Goal: Task Accomplishment & Management: Manage account settings

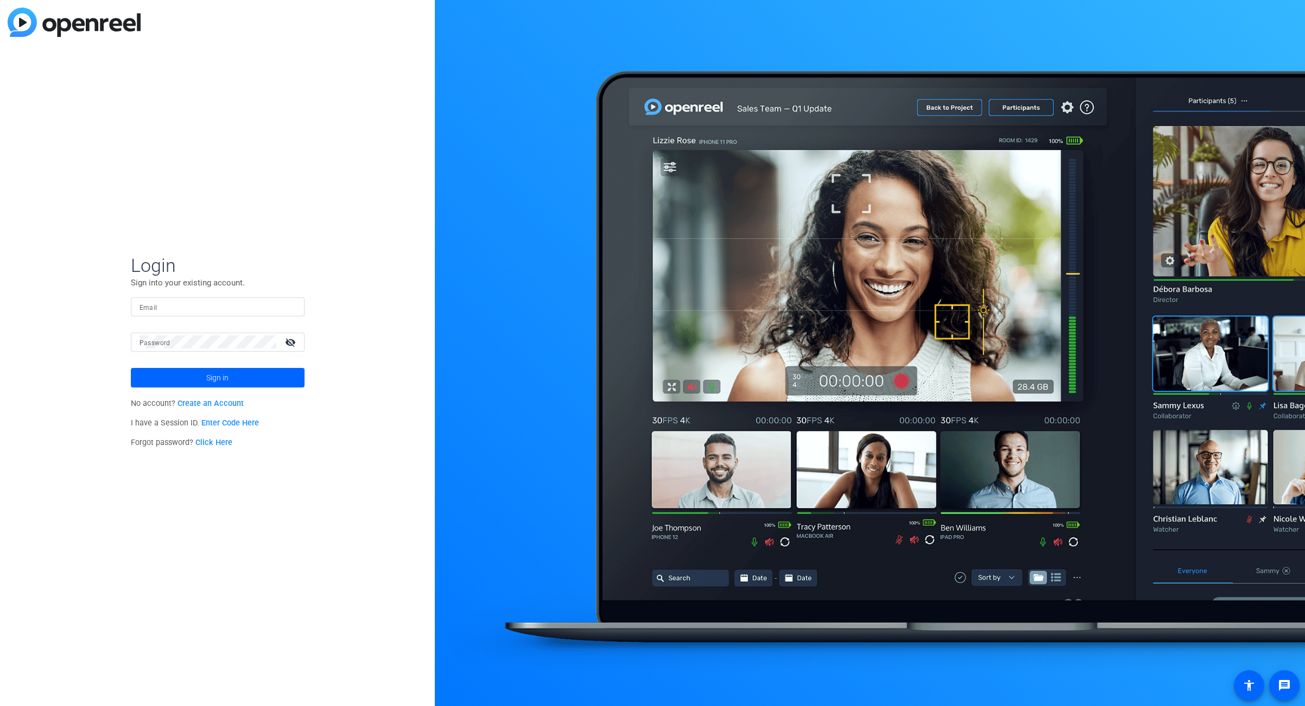
click at [234, 313] on input "Email" at bounding box center [218, 306] width 156 height 13
type input "[EMAIL_ADDRESS][DOMAIN_NAME]"
click at [210, 445] on link "Click Here" at bounding box center [213, 442] width 37 height 9
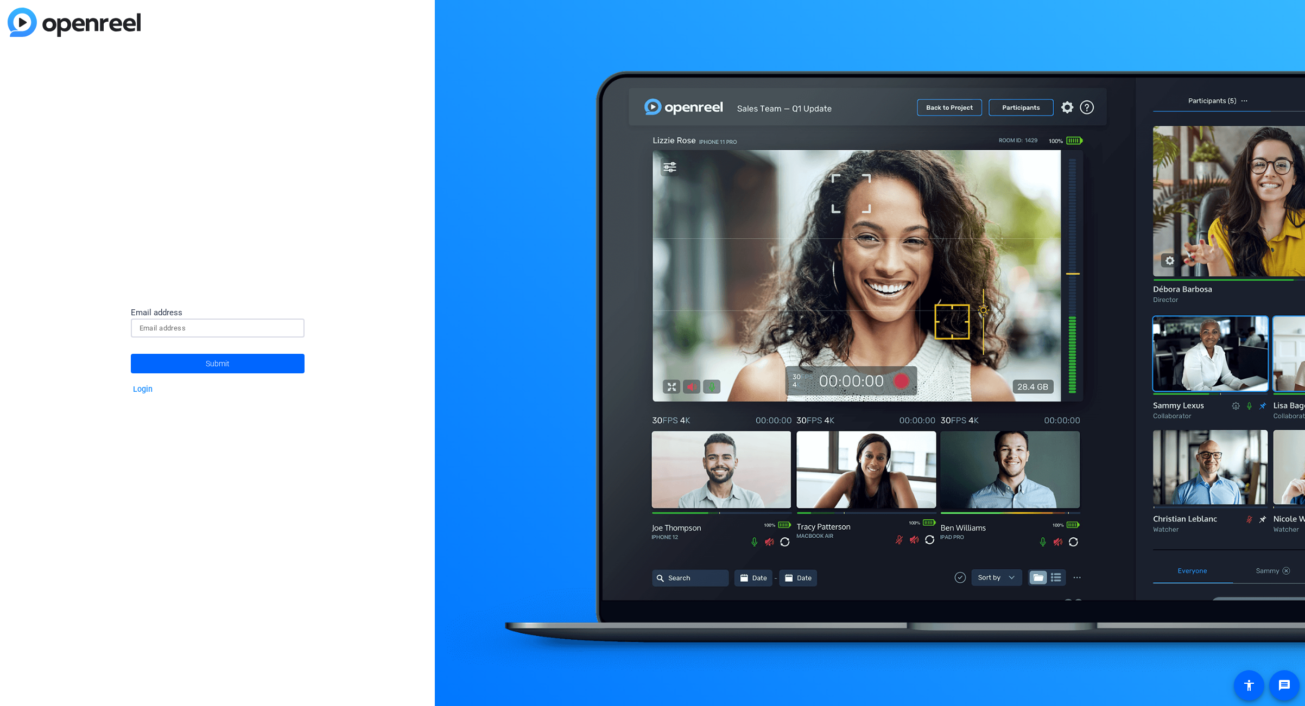
click at [210, 333] on input at bounding box center [218, 328] width 156 height 13
type input "[EMAIL_ADDRESS][DOMAIN_NAME]"
click at [208, 365] on span "Submit" at bounding box center [218, 363] width 24 height 27
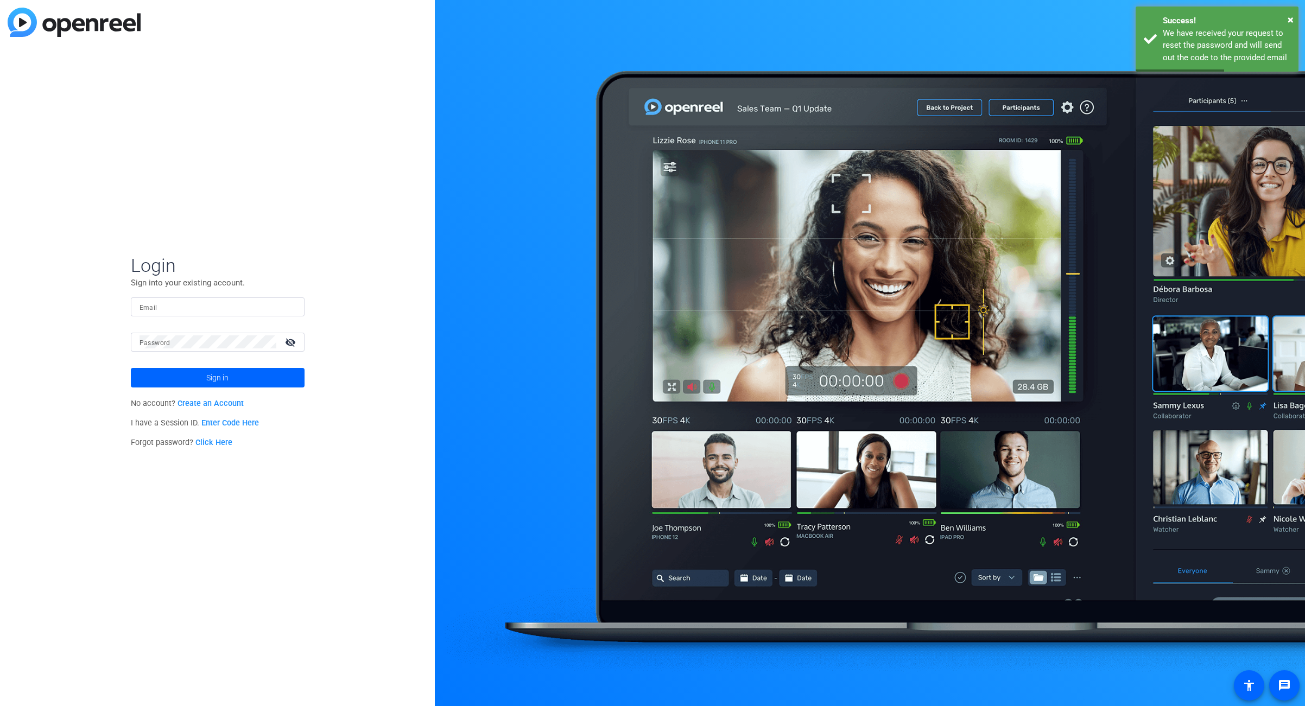
click at [219, 440] on link "Click Here" at bounding box center [213, 442] width 37 height 9
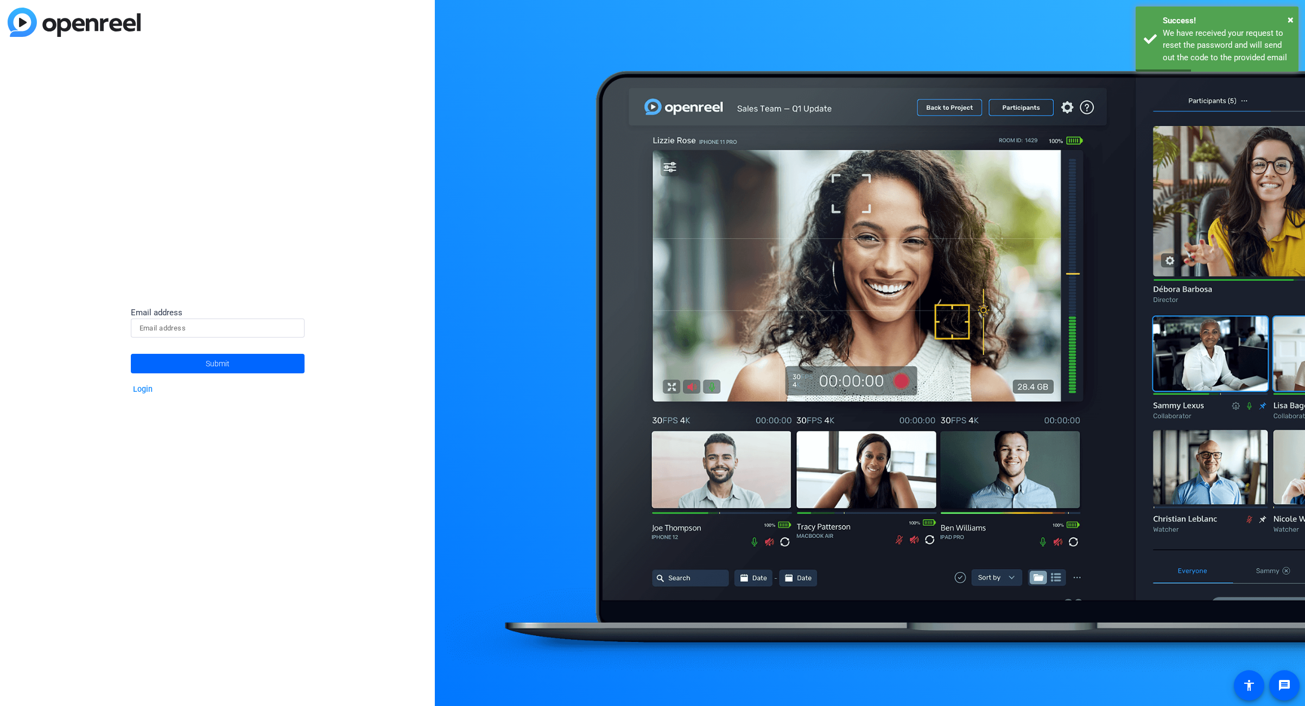
click at [243, 321] on div at bounding box center [218, 328] width 156 height 19
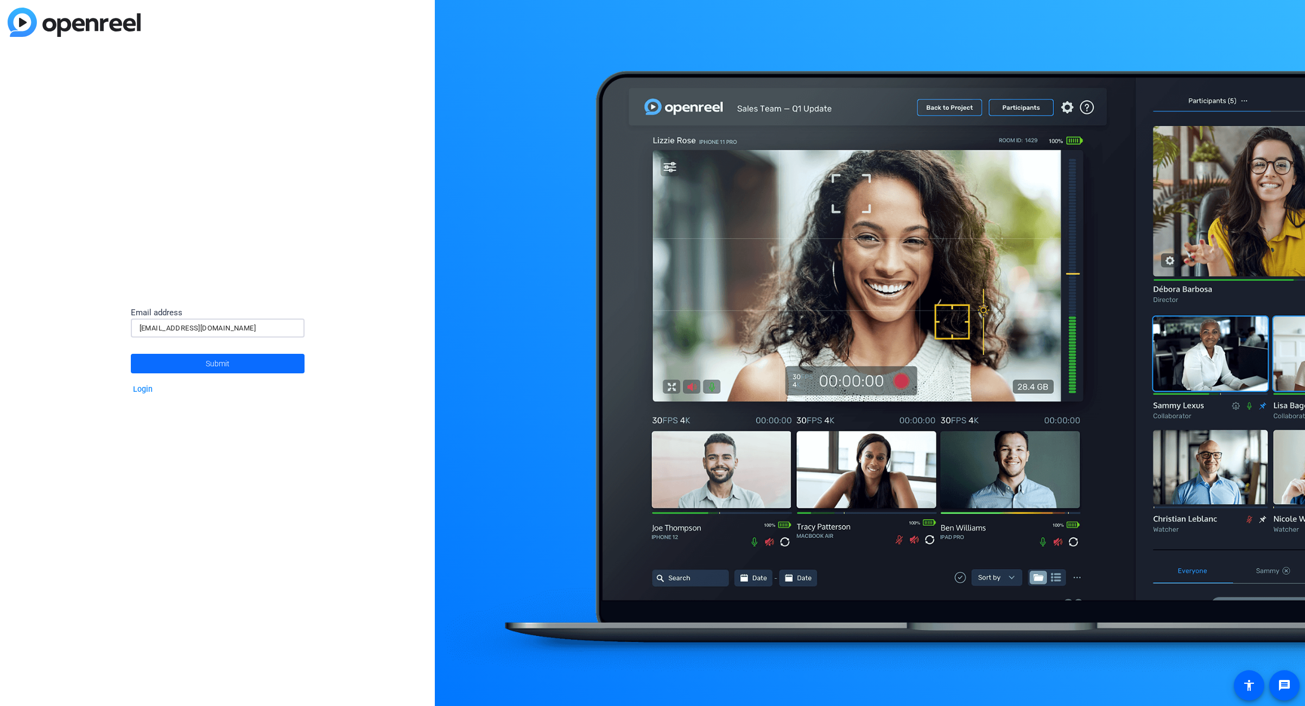
type input "[EMAIL_ADDRESS][DOMAIN_NAME]"
click at [231, 363] on span at bounding box center [218, 364] width 174 height 26
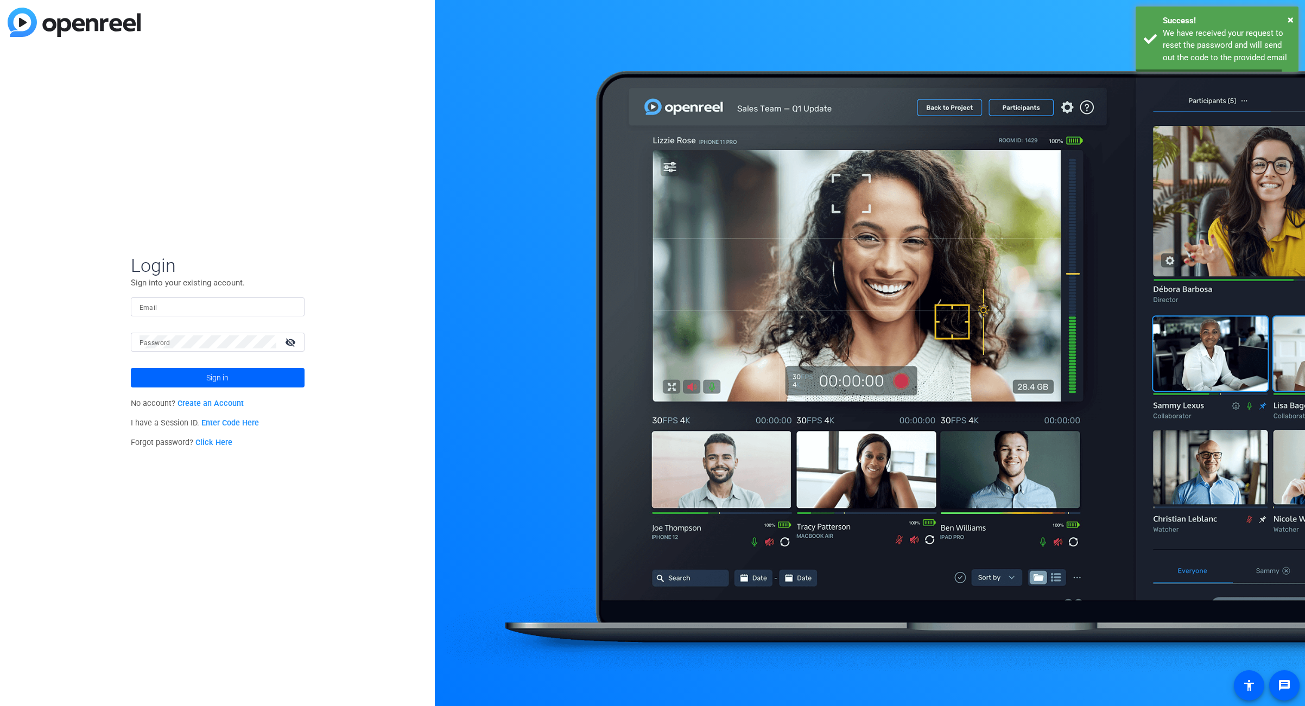
click at [248, 232] on div "Login Sign into your existing account. Email Password visibility_off Sign in No…" at bounding box center [217, 353] width 435 height 706
click at [286, 181] on div "Login Sign into your existing account. Email Password visibility_off Sign in No…" at bounding box center [217, 353] width 435 height 706
